Goal: Task Accomplishment & Management: Manage account settings

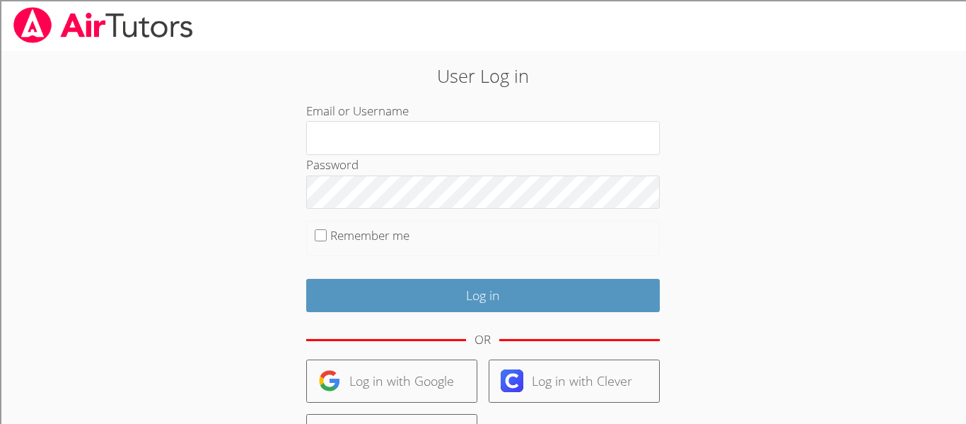
click at [327, 233] on fieldset "Remember me" at bounding box center [483, 238] width 354 height 35
click at [322, 234] on input "Remember me" at bounding box center [321, 235] width 12 height 12
click at [324, 237] on input "Remember me" at bounding box center [321, 235] width 12 height 12
checkbox input "false"
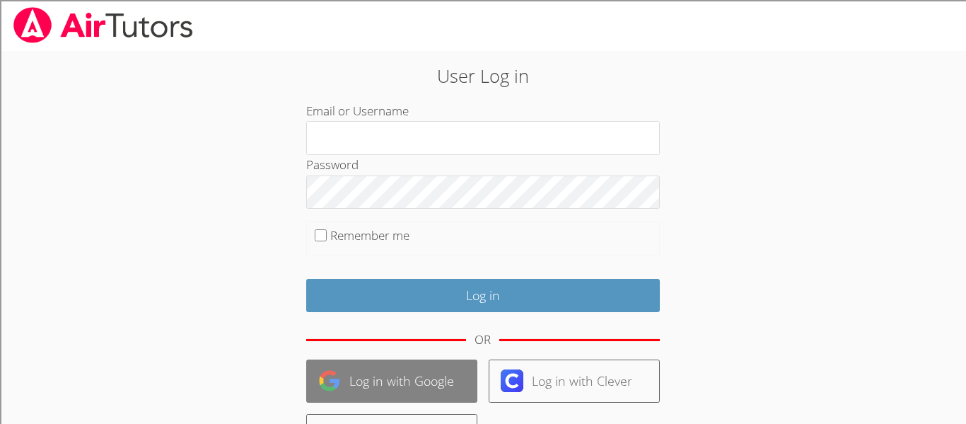
click at [368, 376] on link "Log in with Google" at bounding box center [391, 380] width 171 height 43
